Goal: Task Accomplishment & Management: Use online tool/utility

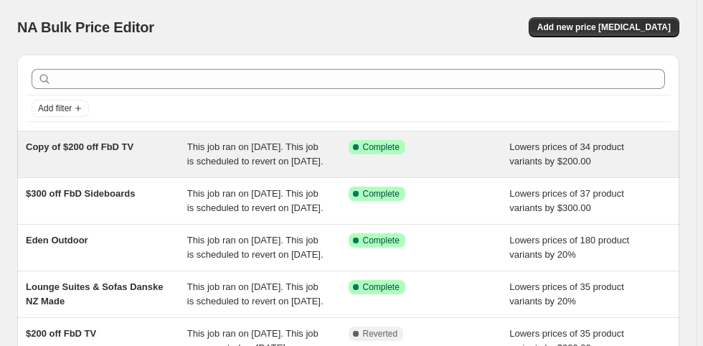
click at [122, 157] on div "Copy of $200 off FbD TV" at bounding box center [106, 154] width 161 height 29
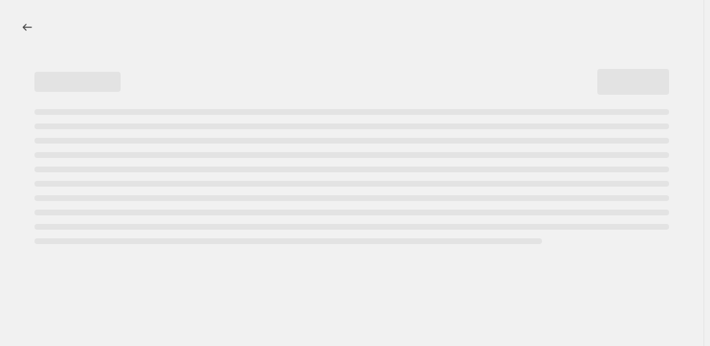
select select "by"
select select "pp"
select select "vendor"
select select "product_type"
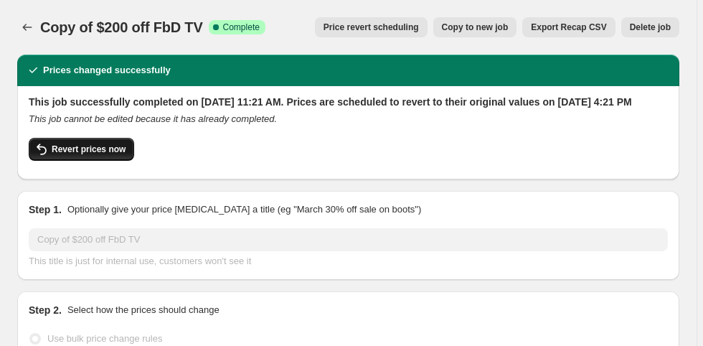
click at [114, 155] on span "Revert prices now" at bounding box center [89, 149] width 74 height 11
checkbox input "false"
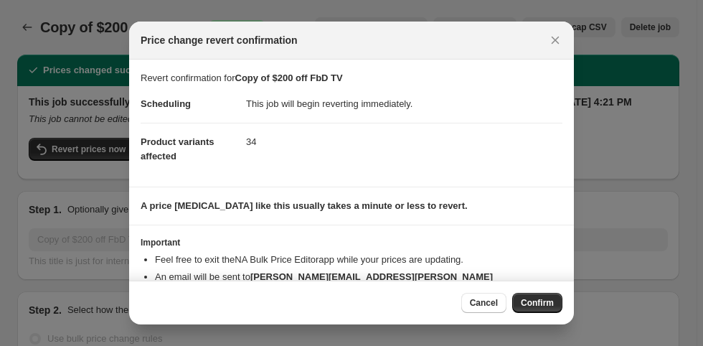
click at [538, 301] on span "Confirm" at bounding box center [537, 302] width 33 height 11
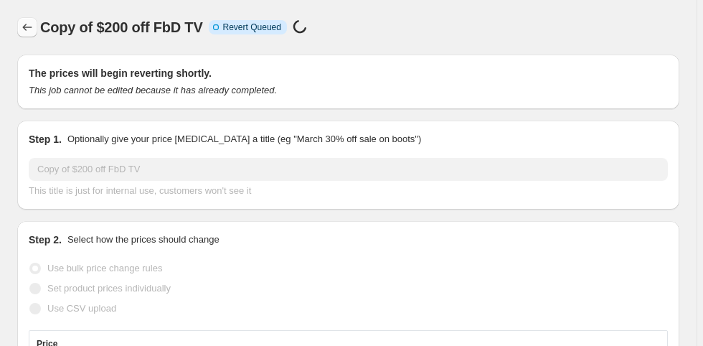
click at [29, 32] on icon "Price change jobs" at bounding box center [27, 27] width 14 height 14
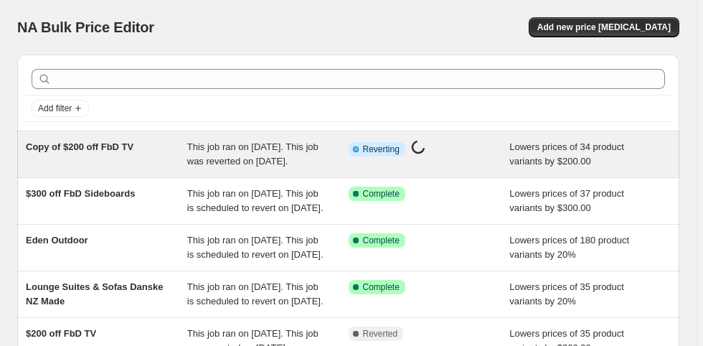
click at [101, 142] on span "Copy of $200 off FbD TV" at bounding box center [80, 146] width 108 height 11
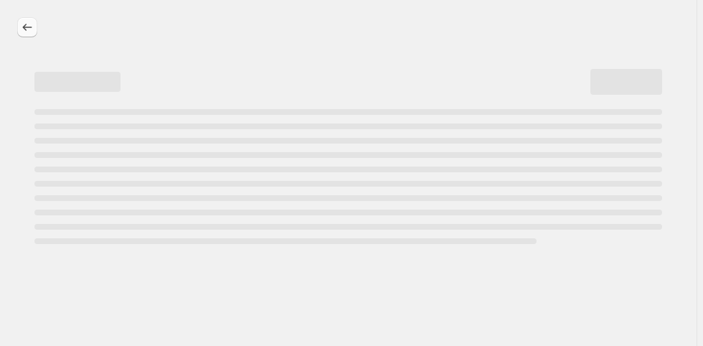
select select "by"
select select "pp"
select select "vendor"
select select "product_type"
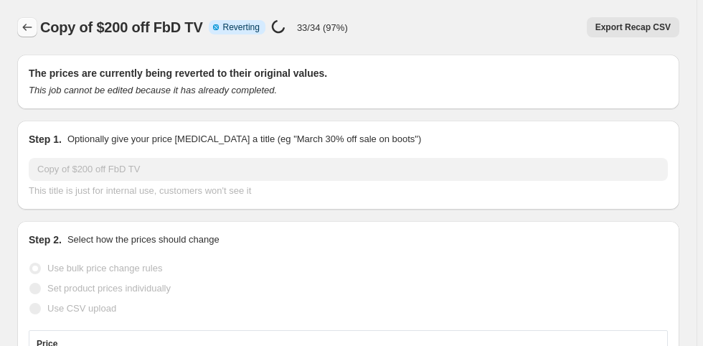
click at [27, 24] on icon "Price change jobs" at bounding box center [27, 27] width 14 height 14
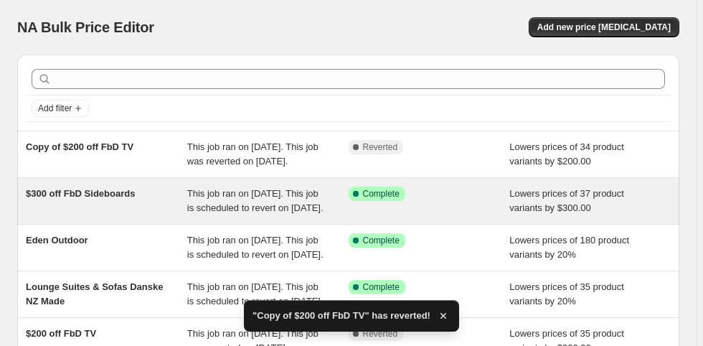
click at [164, 215] on div "$300 off FbD Sideboards" at bounding box center [106, 201] width 161 height 29
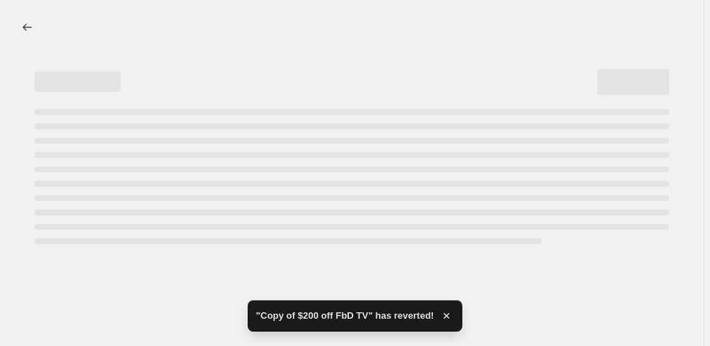
select select "by"
select select "pp"
select select "vendor"
select select "product_type"
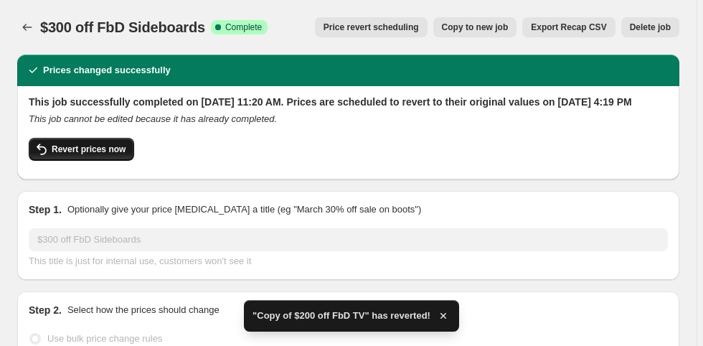
click at [106, 155] on span "Revert prices now" at bounding box center [89, 149] width 74 height 11
checkbox input "false"
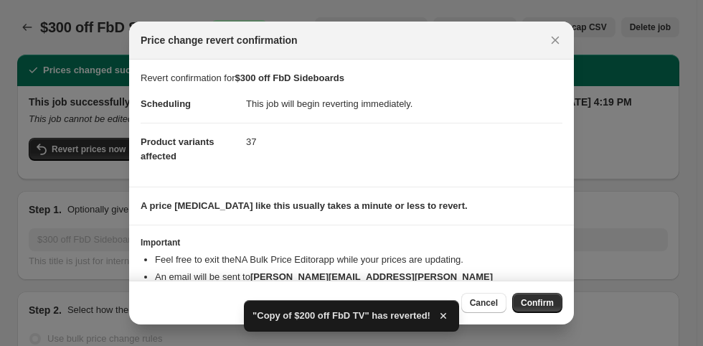
drag, startPoint x: 525, startPoint y: 299, endPoint x: 517, endPoint y: 294, distance: 8.8
click at [525, 299] on span "Confirm" at bounding box center [537, 302] width 33 height 11
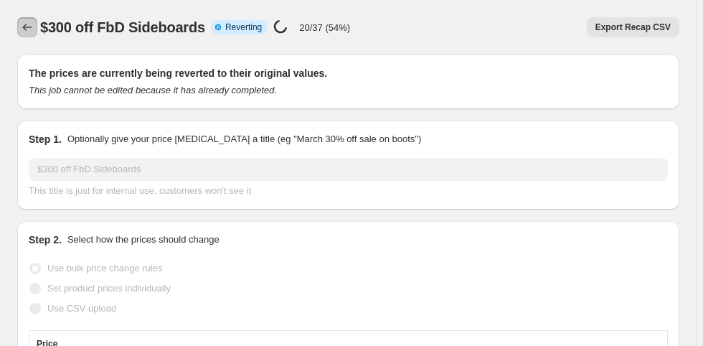
click at [25, 29] on icon "Price change jobs" at bounding box center [27, 27] width 14 height 14
